Goal: Information Seeking & Learning: Learn about a topic

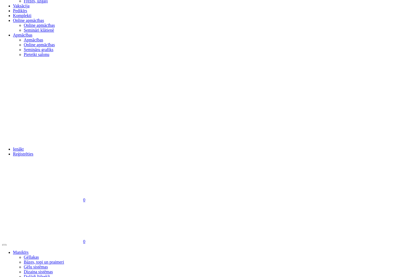
scroll to position [256, 0]
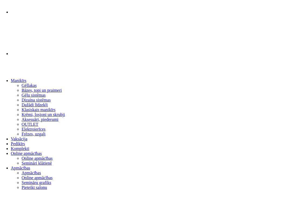
scroll to position [135, 0]
